Goal: Complete application form

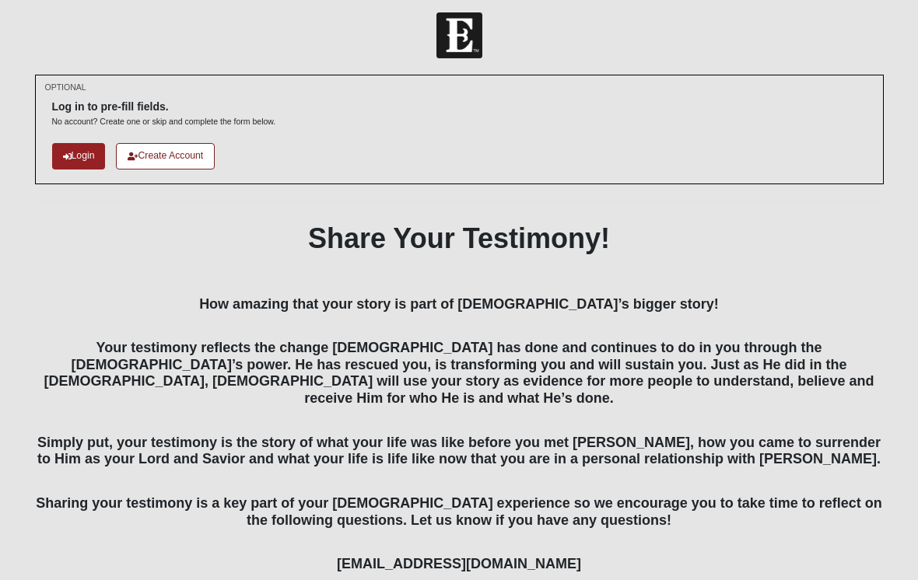
scroll to position [40, 0]
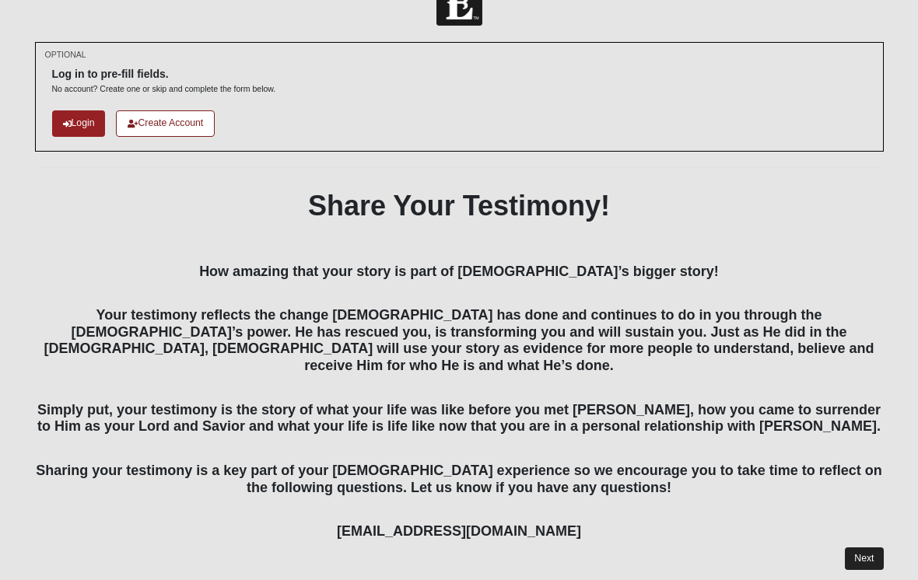
click at [877, 548] on link "Next" at bounding box center [864, 559] width 38 height 23
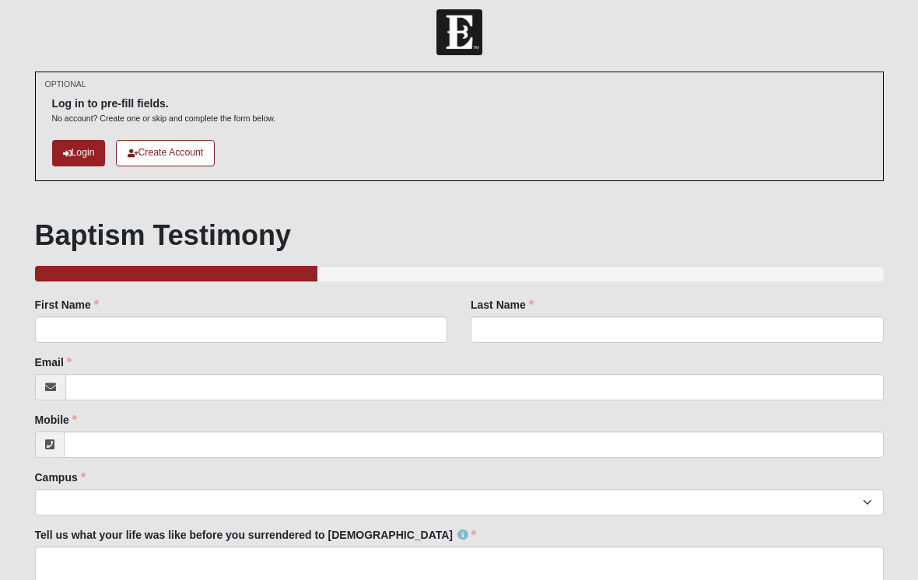
scroll to position [12, 0]
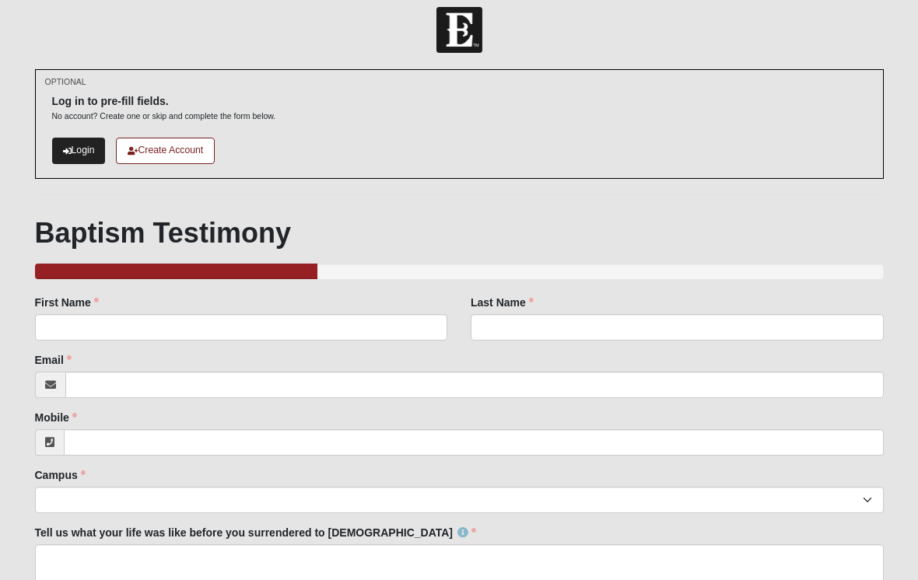
click at [92, 154] on link "Login" at bounding box center [79, 151] width 54 height 26
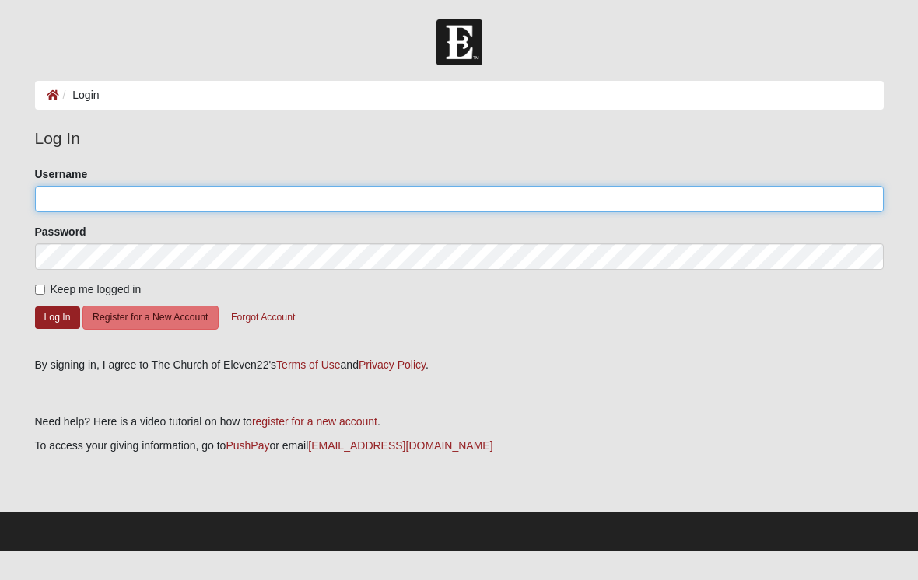
click at [57, 193] on input "Username" at bounding box center [459, 199] width 849 height 26
type input "Jcorum"
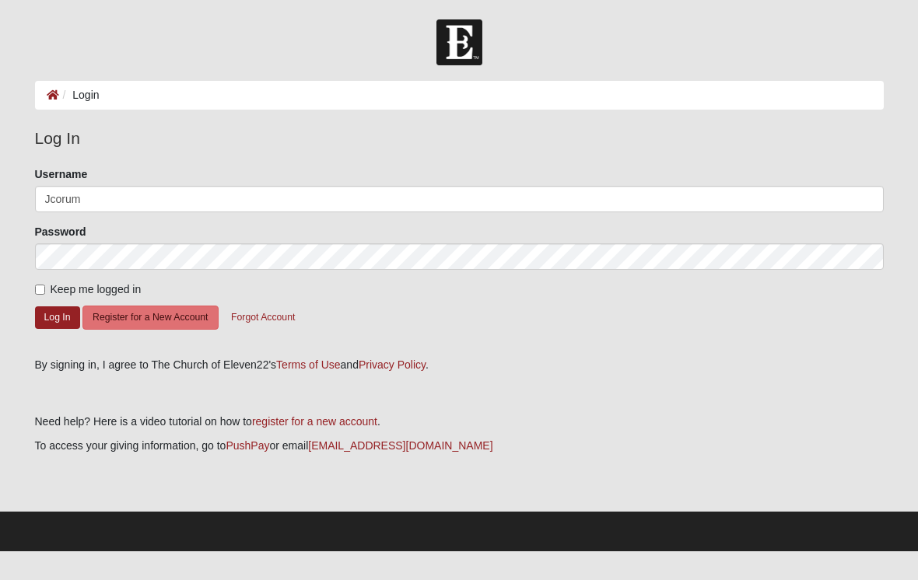
click at [57, 317] on button "Log In" at bounding box center [57, 318] width 45 height 23
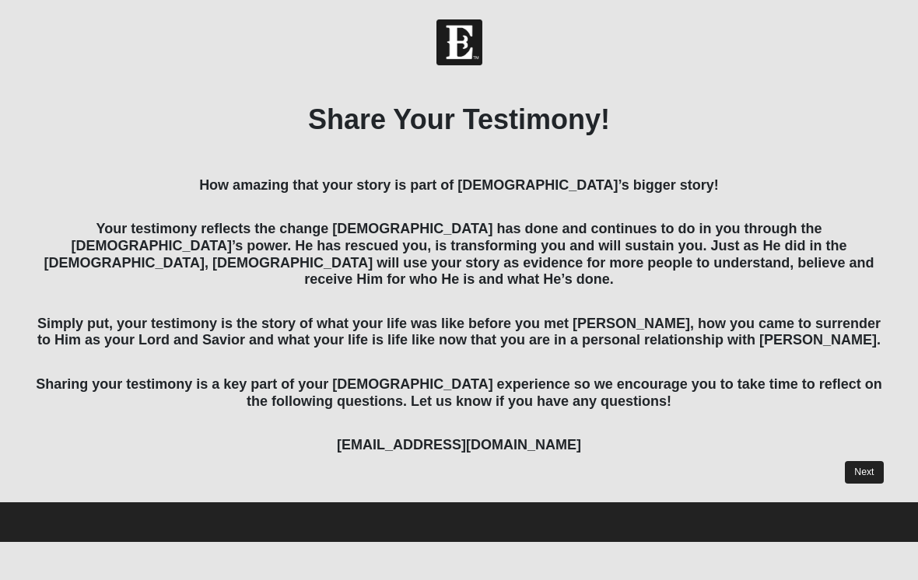
click at [878, 461] on link "Next" at bounding box center [864, 472] width 38 height 23
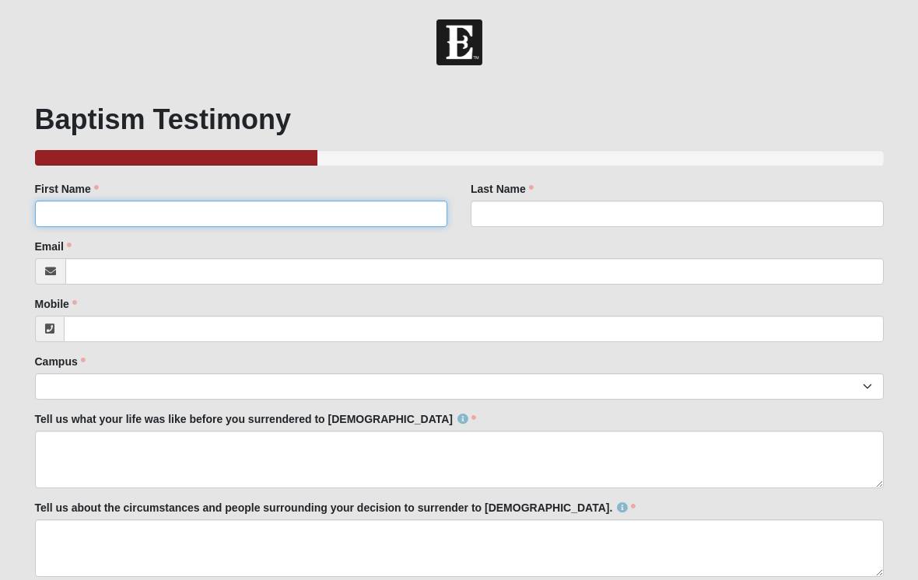
click at [195, 214] on input "First Name" at bounding box center [241, 214] width 413 height 26
type input "[PERSON_NAME]"
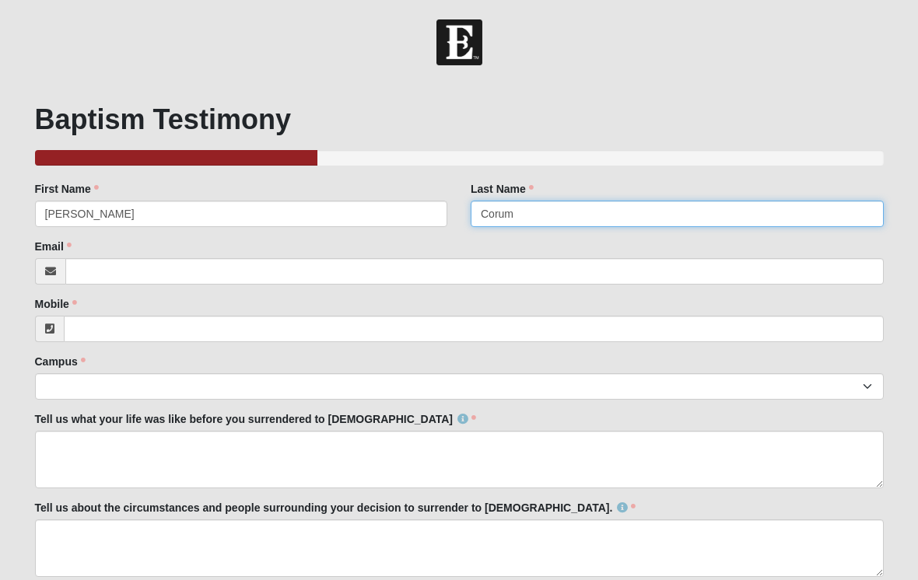
type input "Corum"
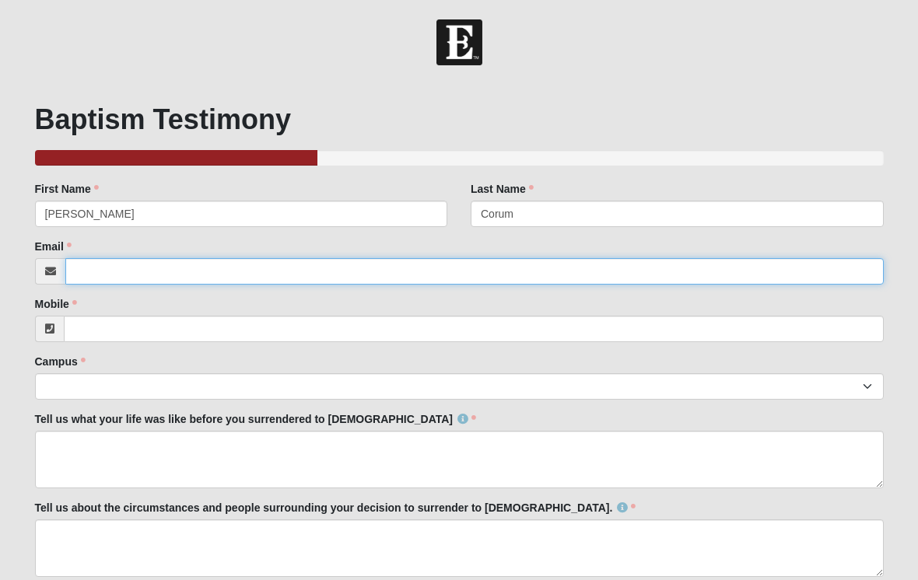
click at [429, 272] on input "Email" at bounding box center [474, 271] width 818 height 26
type input "[EMAIL_ADDRESS][DOMAIN_NAME]"
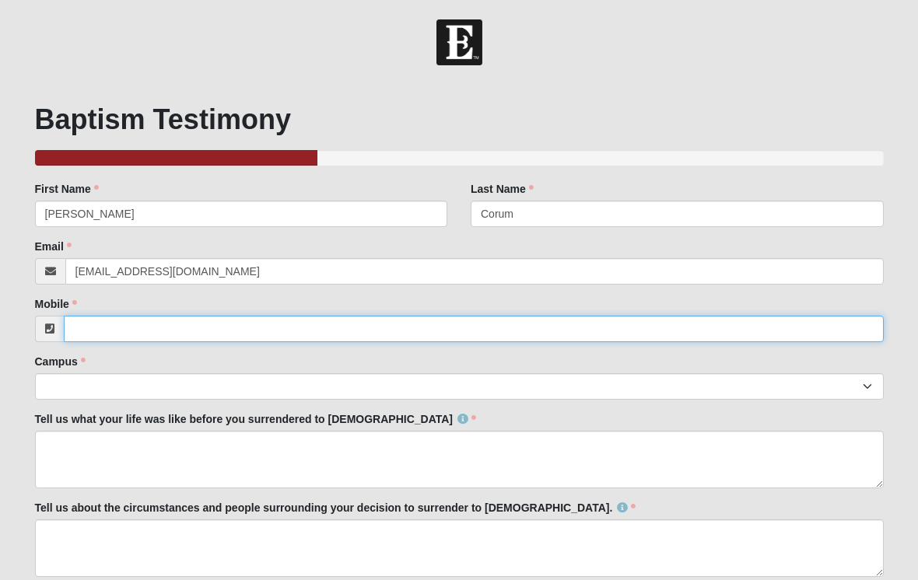
click at [306, 328] on input "Mobile" at bounding box center [474, 329] width 820 height 26
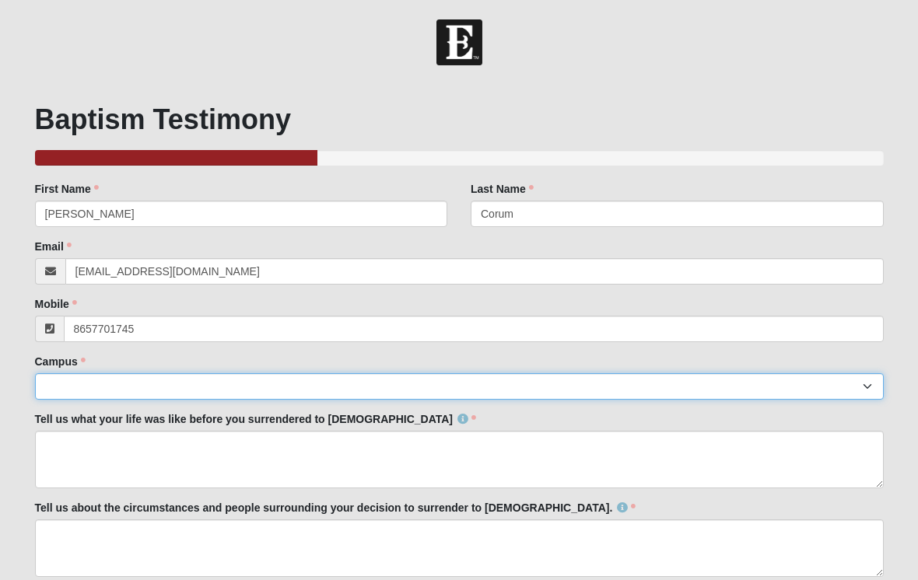
type input "[PHONE_NUMBER]"
select select "3"
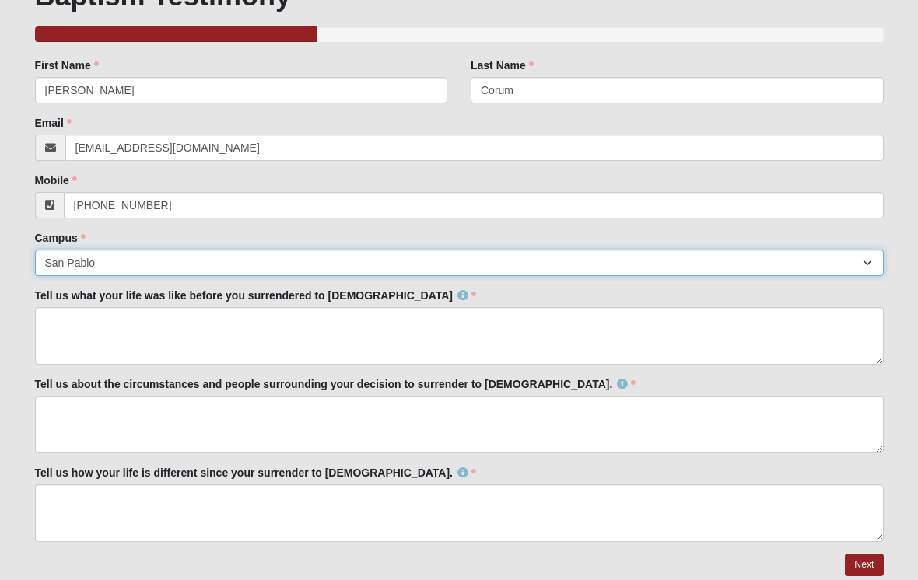
scroll to position [154, 0]
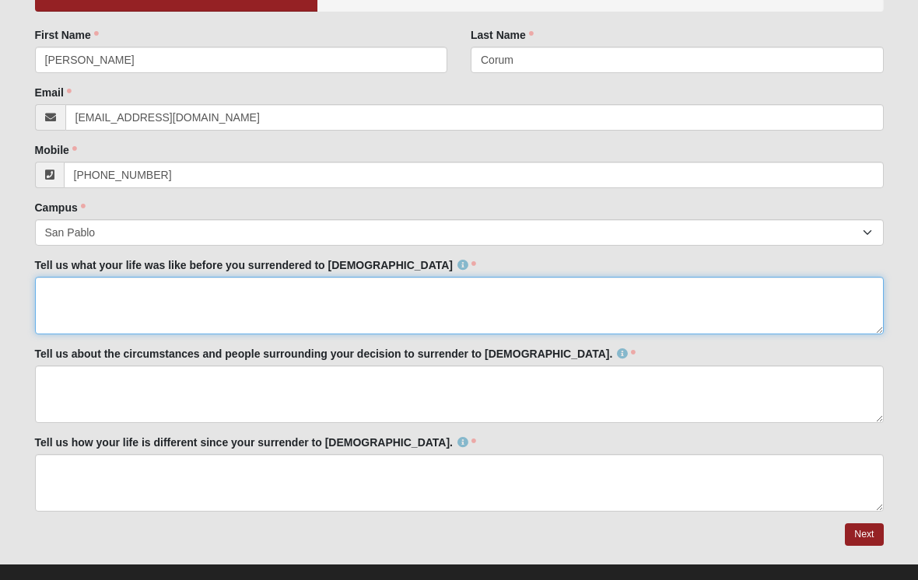
click at [210, 295] on textarea "Tell us what your life was like before you surrendered to [DEMOGRAPHIC_DATA]" at bounding box center [459, 306] width 849 height 58
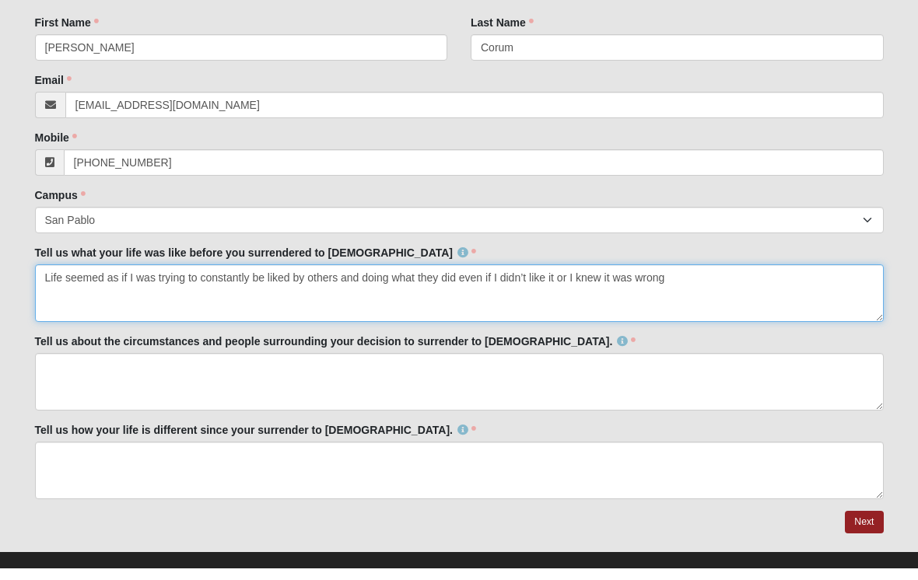
type textarea "Life seemed as if I was trying to constantly be liked by others and doing what …"
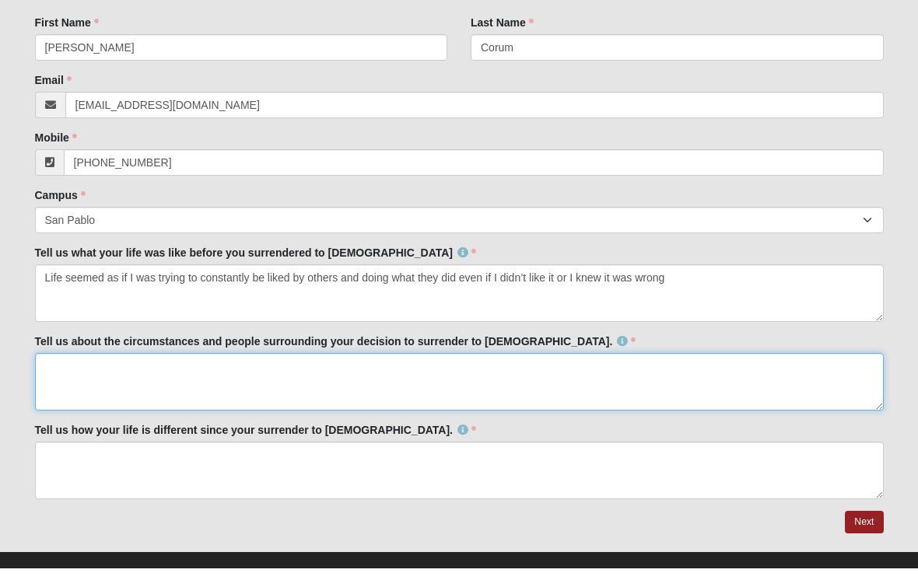
click at [142, 366] on textarea "Tell us about the circumstances and people surrounding your decision to surrend…" at bounding box center [459, 395] width 849 height 58
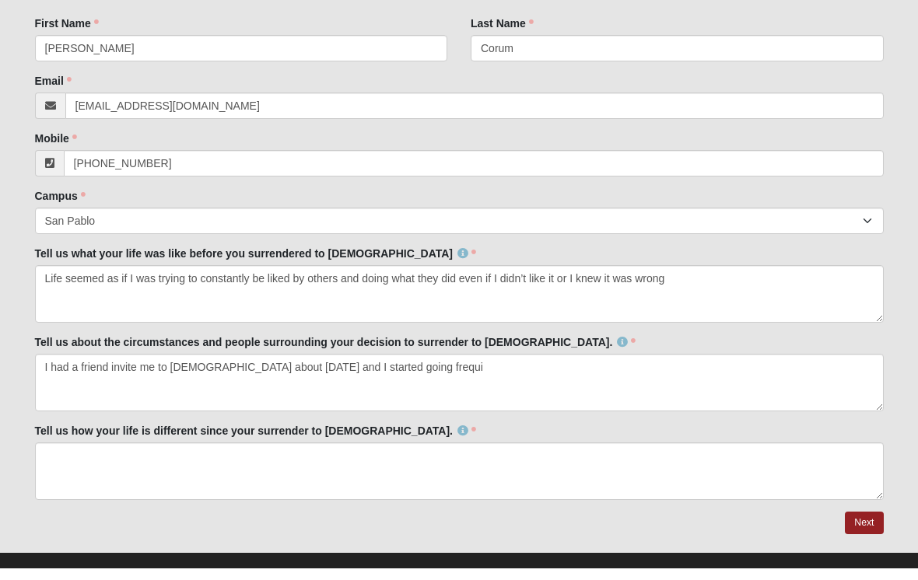
click at [419, 580] on footer at bounding box center [459, 585] width 918 height 40
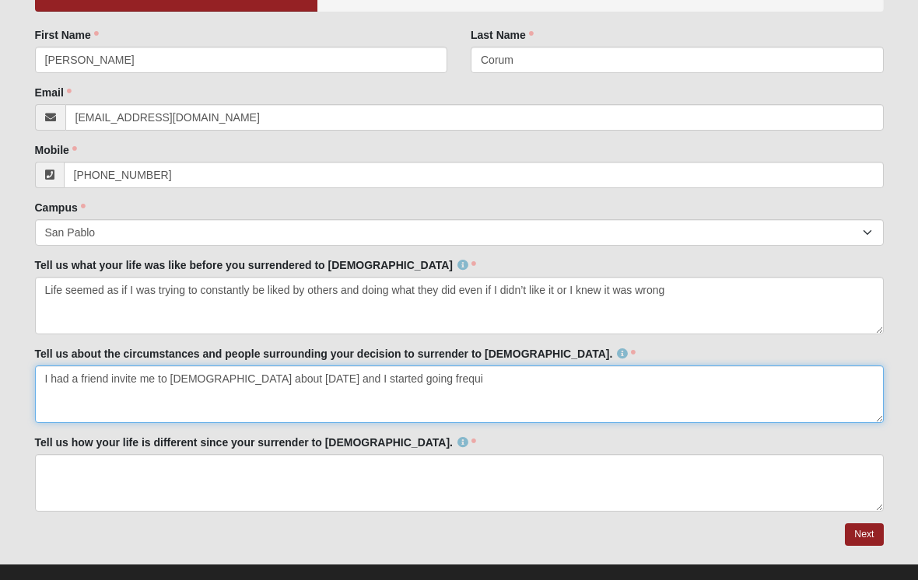
click at [499, 415] on textarea "I had a friend invite me to [DEMOGRAPHIC_DATA] about [DATE] and I started going…" at bounding box center [459, 395] width 849 height 58
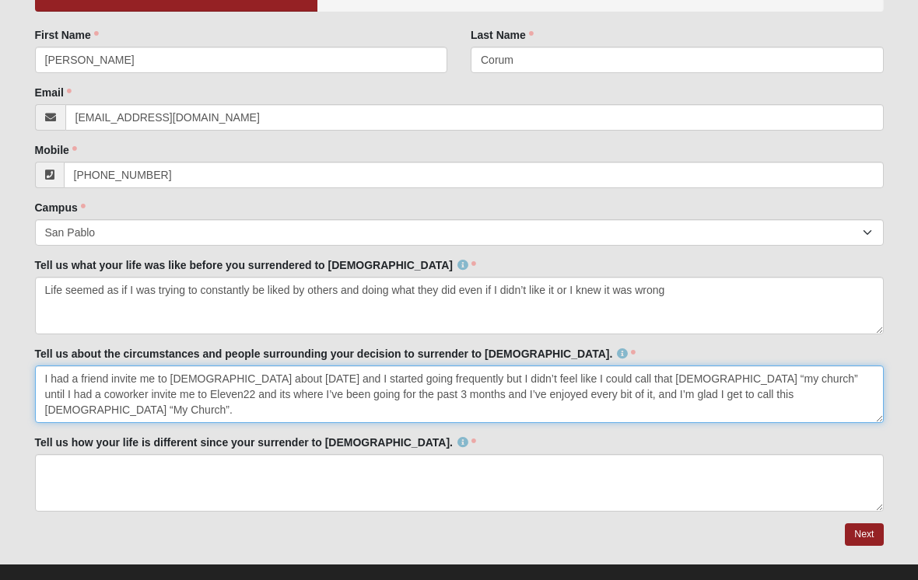
type textarea "I had a friend invite me to [DEMOGRAPHIC_DATA] about [DATE] and I started going…"
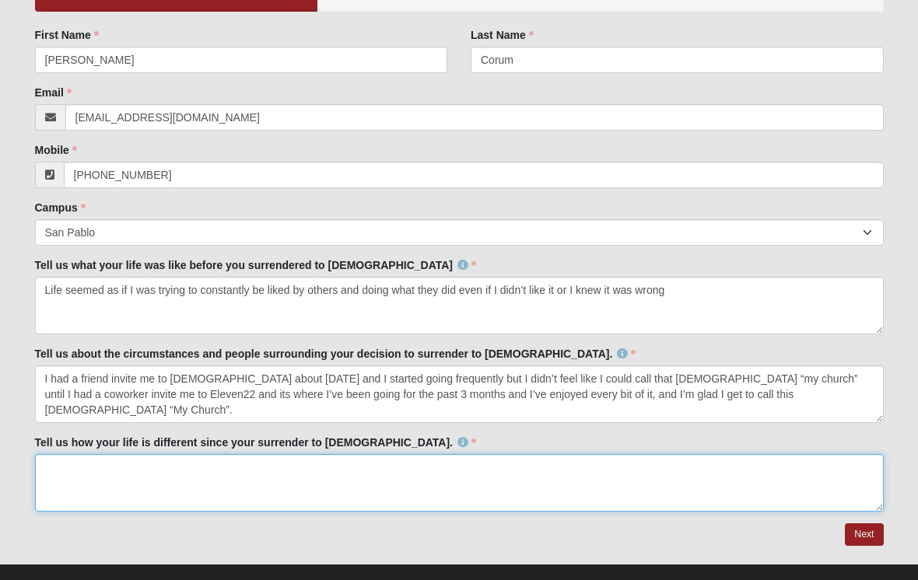
click at [86, 461] on textarea "Tell us how your life is different since your surrender to [DEMOGRAPHIC_DATA]." at bounding box center [459, 483] width 849 height 58
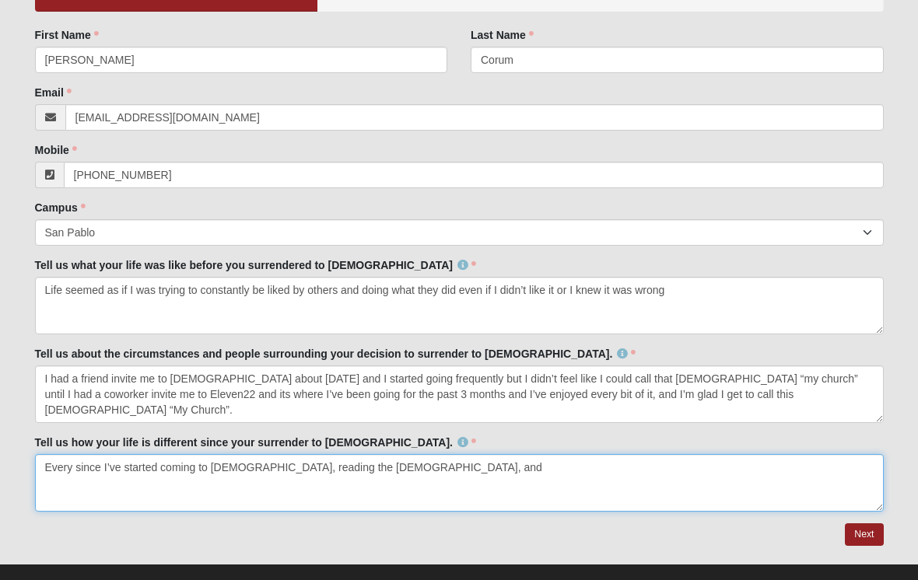
click at [364, 464] on textarea "Every since I’ve started coming to [DEMOGRAPHIC_DATA], reading the [DEMOGRAPHIC…" at bounding box center [459, 483] width 849 height 58
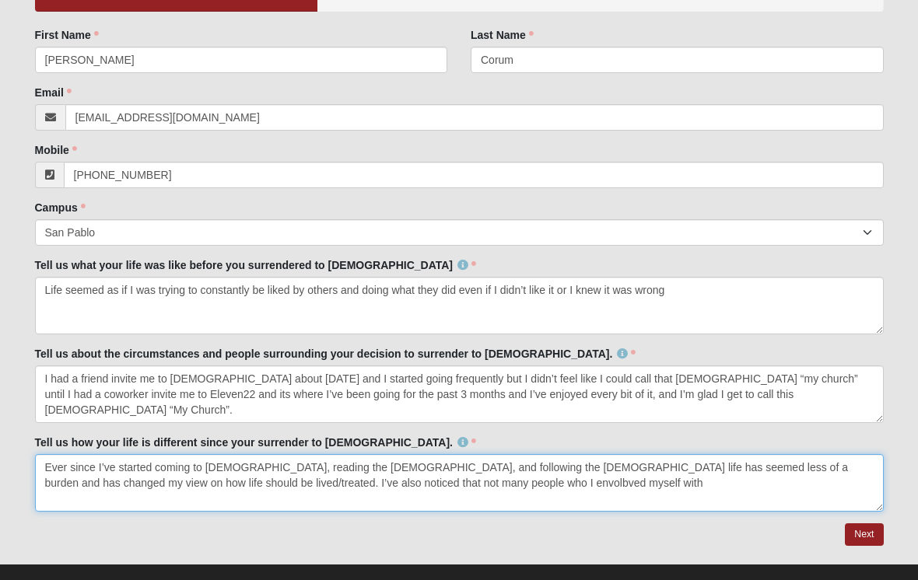
click at [349, 485] on textarea "Ever since I’ve started coming to [DEMOGRAPHIC_DATA], reading the [DEMOGRAPHIC_…" at bounding box center [459, 483] width 849 height 58
click at [443, 484] on textarea "Ever since I’ve started coming to [DEMOGRAPHIC_DATA], reading the [DEMOGRAPHIC_…" at bounding box center [459, 483] width 849 height 58
click at [619, 483] on textarea "Ever since I’ve started coming to [DEMOGRAPHIC_DATA], reading the [DEMOGRAPHIC_…" at bounding box center [459, 483] width 849 height 58
click at [758, 485] on textarea "Ever since I’ve started coming to [DEMOGRAPHIC_DATA], reading the [DEMOGRAPHIC_…" at bounding box center [459, 483] width 849 height 58
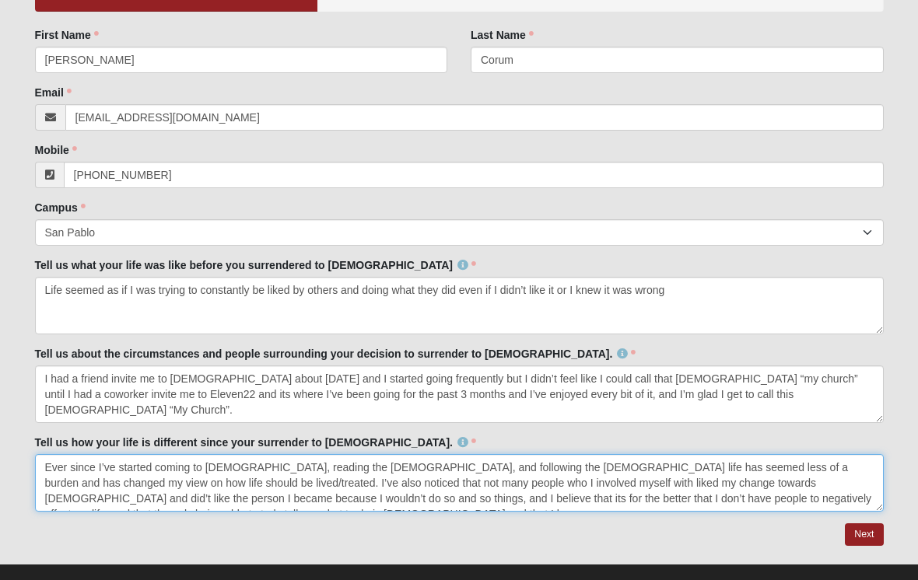
scroll to position [10, 0]
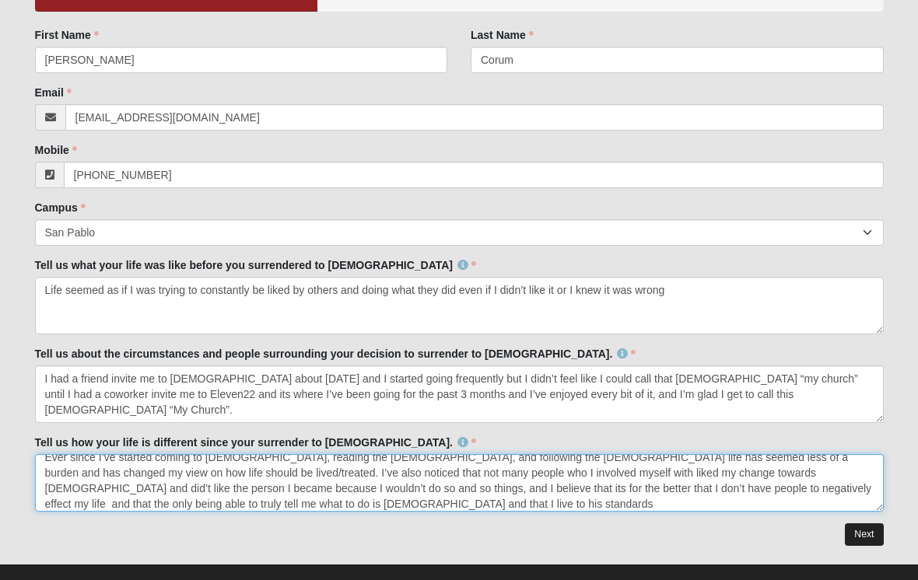
type textarea "Ever since I’ve started coming to [DEMOGRAPHIC_DATA], reading the [DEMOGRAPHIC_…"
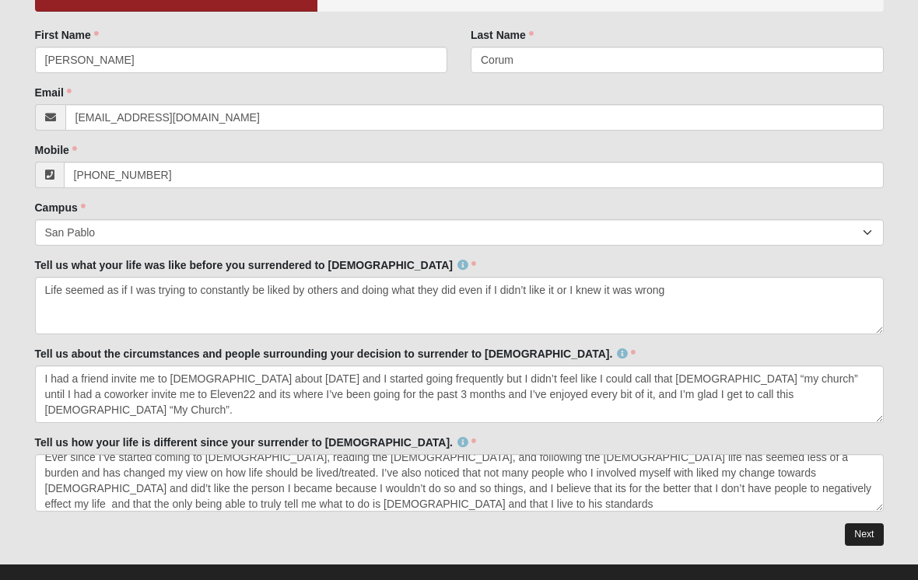
click at [867, 542] on link "Next" at bounding box center [864, 535] width 38 height 23
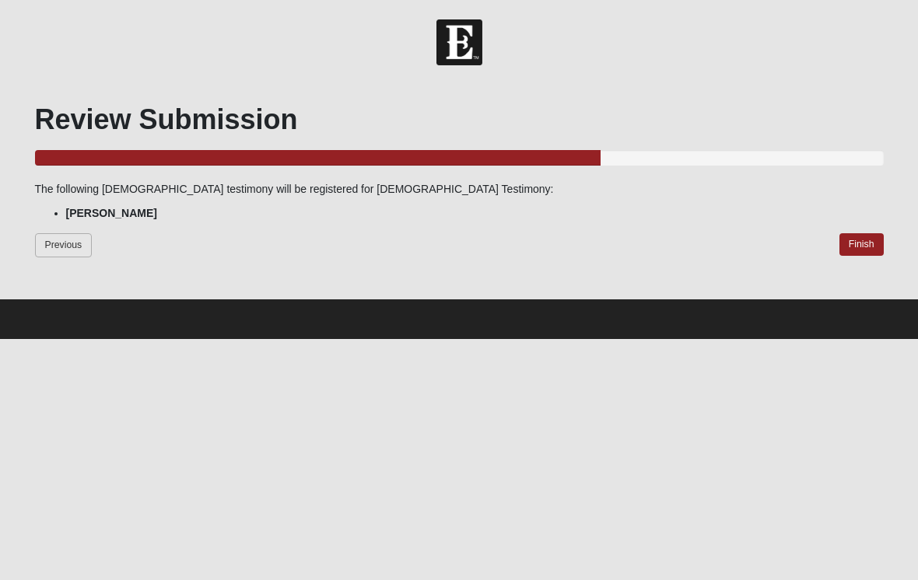
click at [67, 242] on link "Previous" at bounding box center [64, 245] width 58 height 24
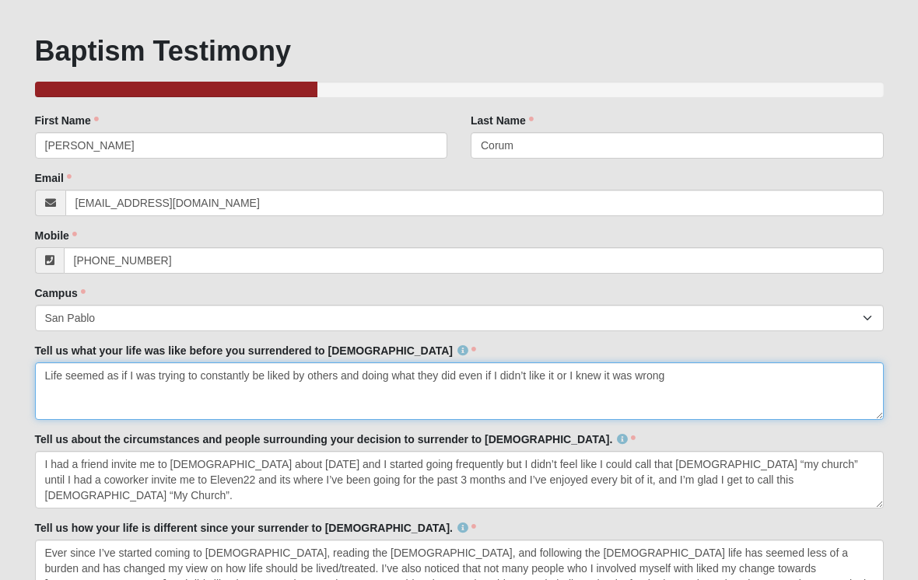
scroll to position [68, 0]
drag, startPoint x: 45, startPoint y: 378, endPoint x: 664, endPoint y: 374, distance: 618.5
click at [664, 374] on textarea "Life seemed as if I was trying to constantly be liked by others and doing what …" at bounding box center [459, 392] width 849 height 58
click at [664, 375] on textarea "Life seemed as if I was trying to constantly be liked by others and doing what …" at bounding box center [459, 392] width 849 height 58
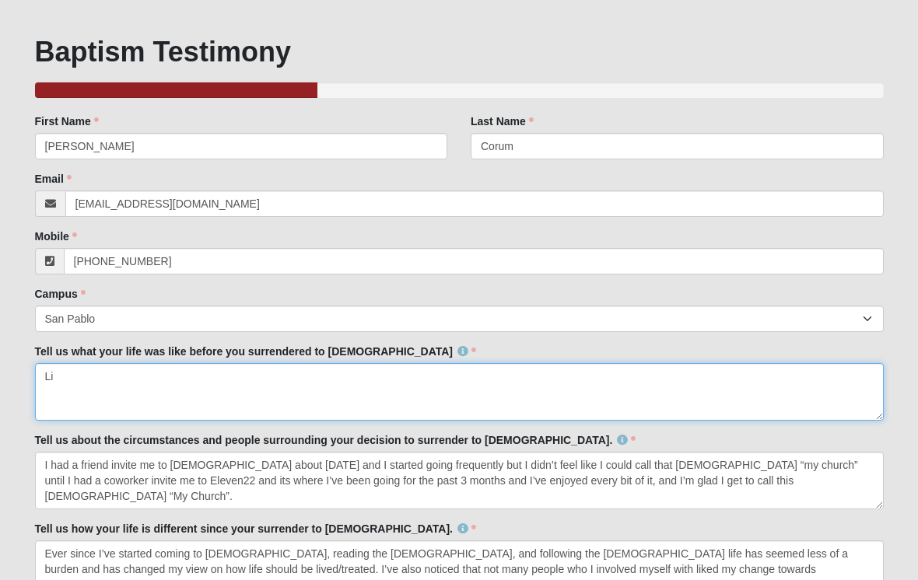
type textarea "L"
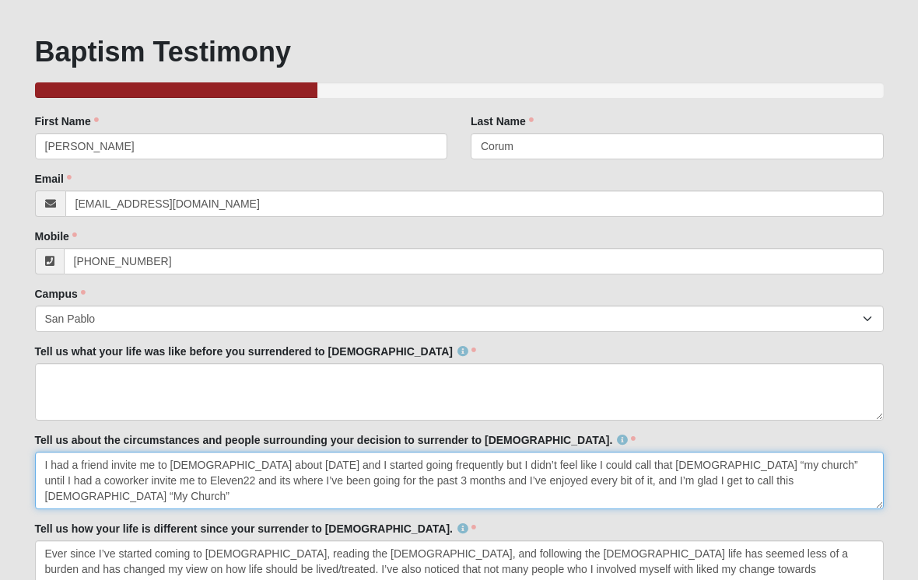
click at [759, 478] on textarea "I had a friend invite me to [DEMOGRAPHIC_DATA] about [DATE] and I started going…" at bounding box center [459, 481] width 849 height 58
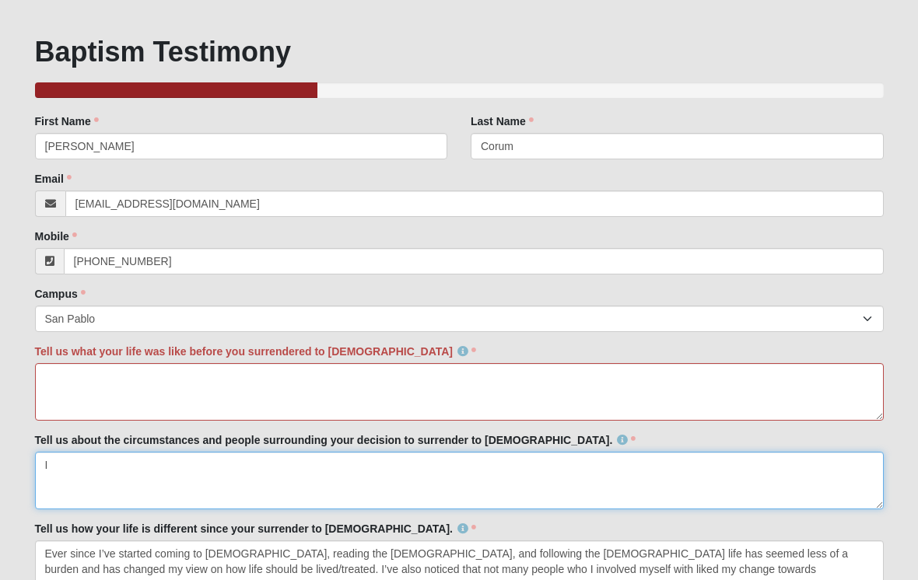
type textarea "I"
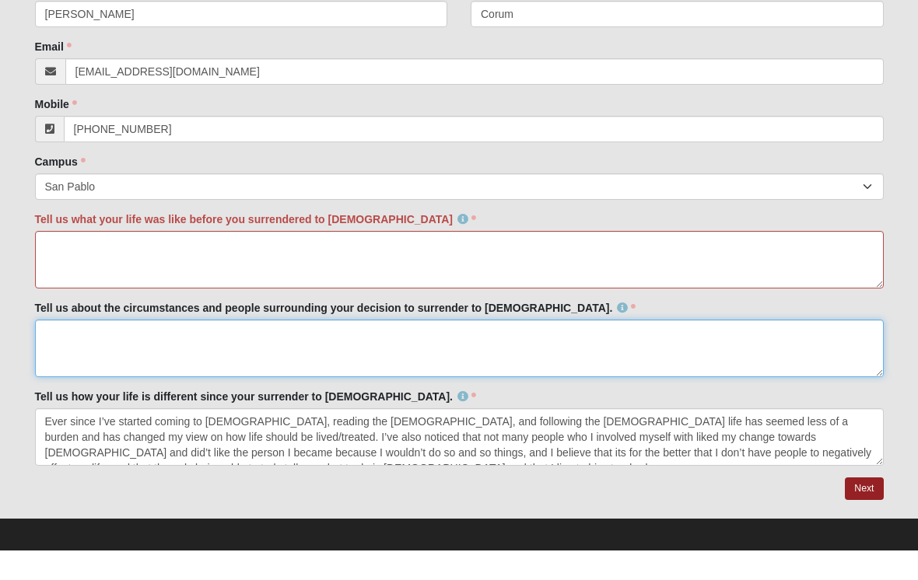
scroll to position [178, 0]
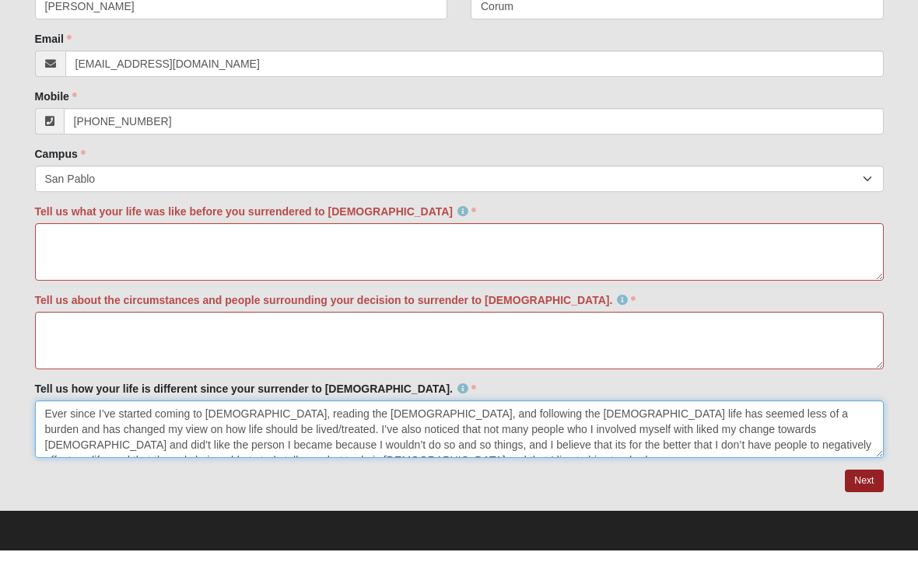
click at [870, 445] on textarea "Ever since I’ve started coming to [DEMOGRAPHIC_DATA], reading the [DEMOGRAPHIC_…" at bounding box center [459, 459] width 849 height 58
drag, startPoint x: 870, startPoint y: 444, endPoint x: 730, endPoint y: 419, distance: 142.4
click at [730, 430] on textarea "Ever since I’ve started coming to [DEMOGRAPHIC_DATA], reading the [DEMOGRAPHIC_…" at bounding box center [459, 459] width 849 height 58
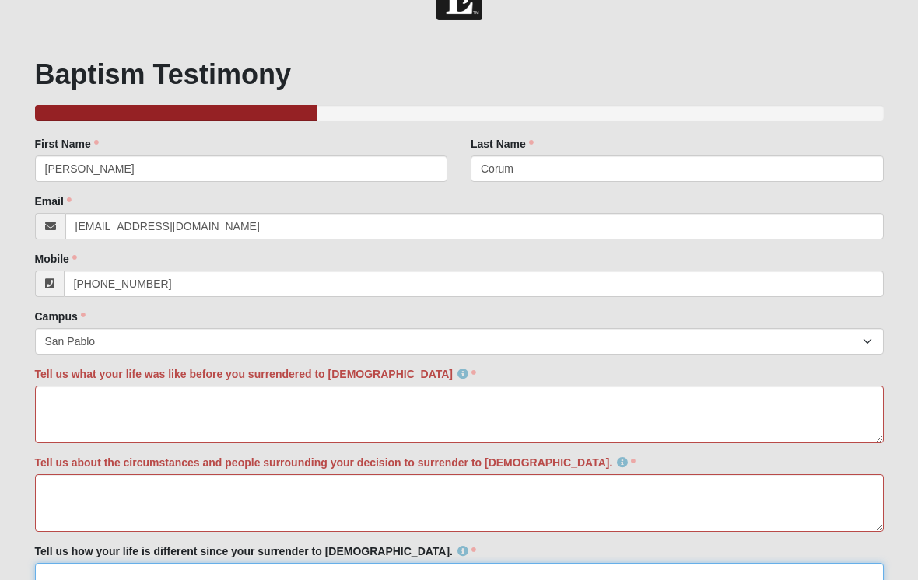
scroll to position [0, 0]
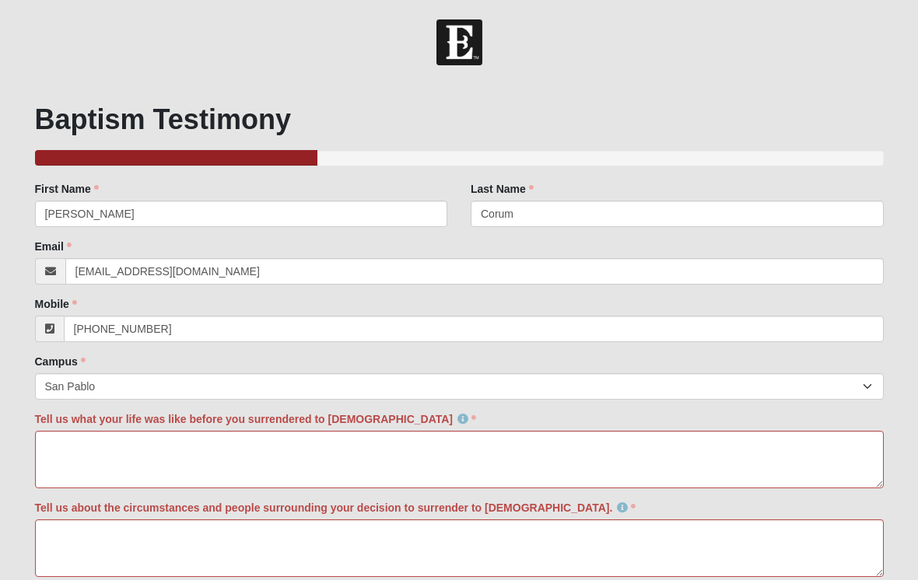
click at [847, 87] on div "Baptism Testimony 33.333333333333333333333333330% Complete Family Member to Reg…" at bounding box center [459, 400] width 872 height 636
